Goal: Task Accomplishment & Management: Complete application form

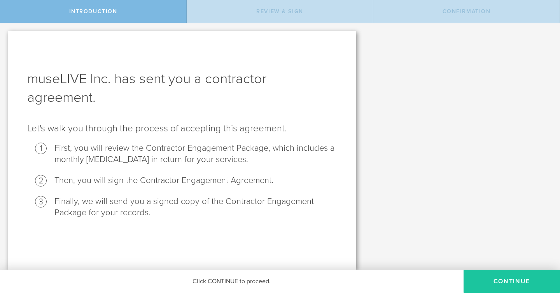
click at [488, 278] on button "Continue" at bounding box center [511, 281] width 96 height 23
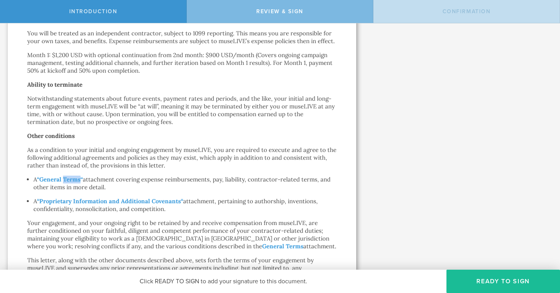
scroll to position [470, 0]
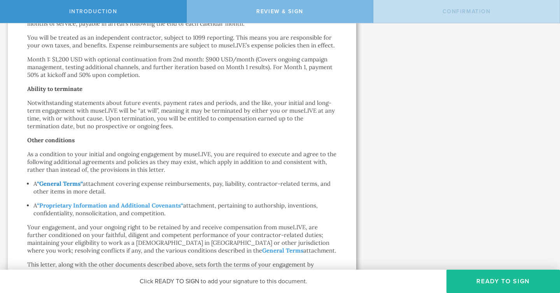
click at [58, 185] on strong "General Terms" at bounding box center [59, 183] width 41 height 7
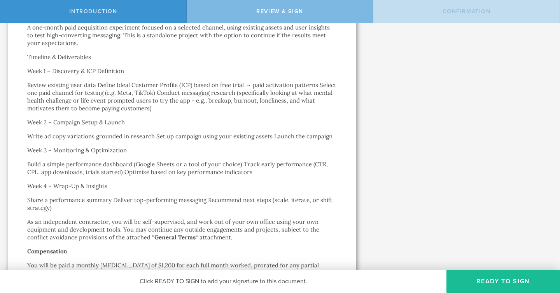
scroll to position [205, 0]
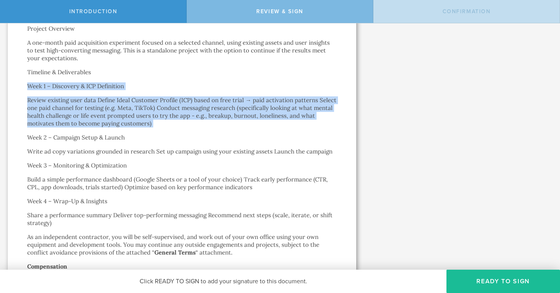
drag, startPoint x: 28, startPoint y: 86, endPoint x: 165, endPoint y: 127, distance: 143.3
click at [165, 127] on div "Contractor Engagement Agreement Inna Karmolit by electronic delivery Dear Inna …" at bounding box center [181, 291] width 309 height 873
copy div "Week 1 – Discovery & ICP Definition Review existing user data Define Ideal Cust…"
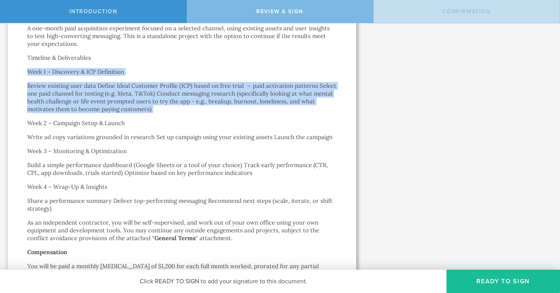
scroll to position [220, 0]
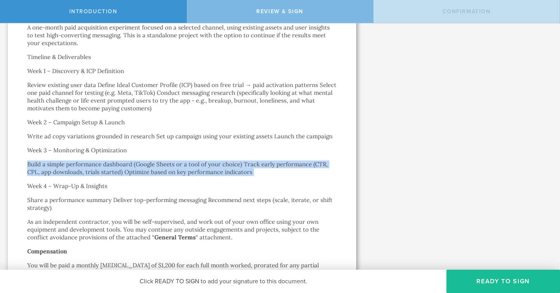
drag, startPoint x: 27, startPoint y: 164, endPoint x: 287, endPoint y: 177, distance: 260.4
click at [287, 177] on div "Contractor Engagement Agreement Inna Karmolit by electronic delivery Dear Inna …" at bounding box center [181, 276] width 309 height 873
copy div "Build a simple performance dashboard (Google Sheets or a tool of your choice) T…"
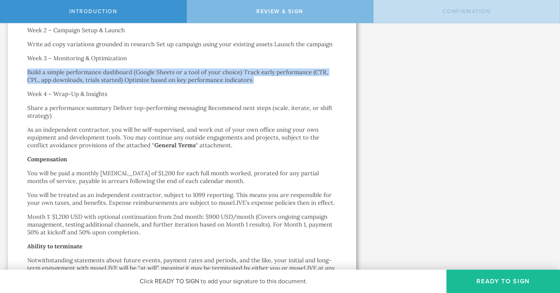
scroll to position [313, 0]
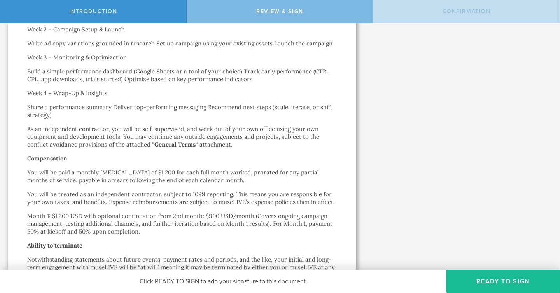
click at [200, 119] on div "Contractor Engagement Agreement Inna Karmolit by electronic delivery Dear Inna …" at bounding box center [181, 183] width 309 height 873
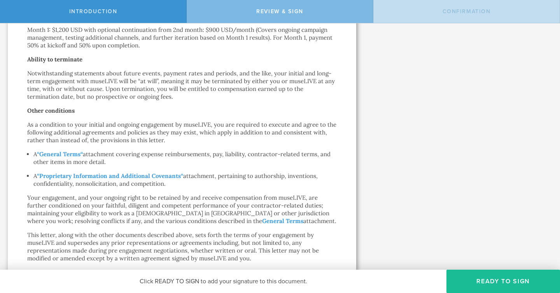
scroll to position [501, 0]
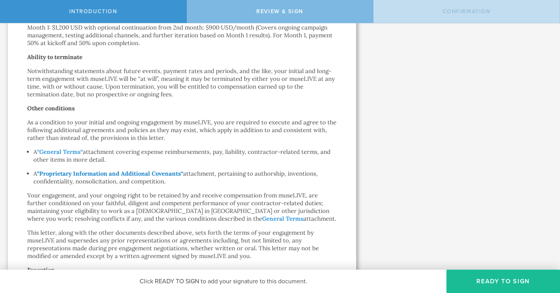
click at [79, 174] on strong "Proprietary Information and Additional Covenants" at bounding box center [109, 173] width 141 height 7
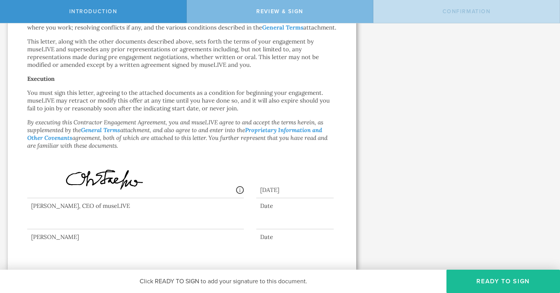
scroll to position [692, 0]
click at [287, 9] on span "Review & sign" at bounding box center [279, 11] width 47 height 7
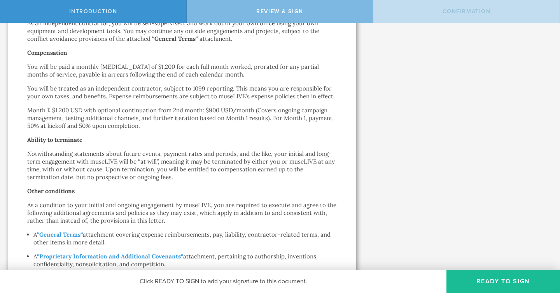
scroll to position [0, 0]
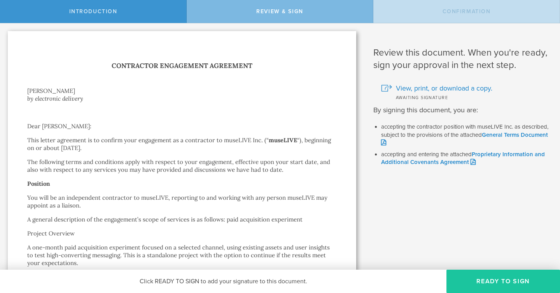
click at [487, 283] on button "Ready to Sign" at bounding box center [503, 281] width 114 height 23
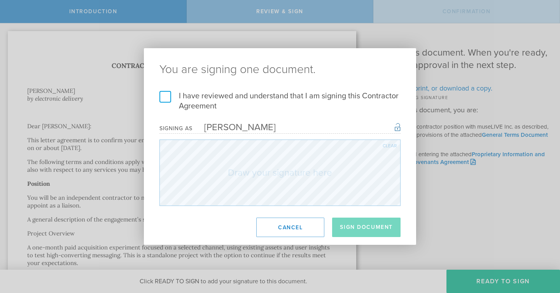
click at [166, 99] on label "I have reviewed and understand that I am signing this Contractor Agreement" at bounding box center [279, 101] width 241 height 20
click at [0, 0] on input "I have reviewed and understand that I am signing this Contractor Agreement" at bounding box center [0, 0] width 0 height 0
click at [379, 229] on button "Sign Document" at bounding box center [366, 227] width 68 height 19
